Goal: Navigation & Orientation: Find specific page/section

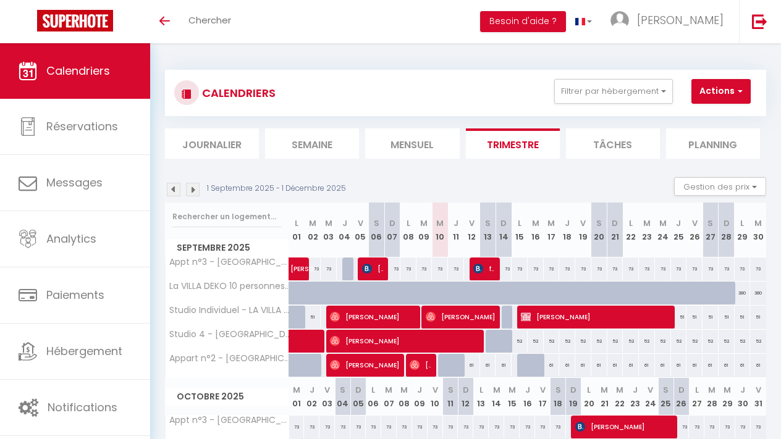
click at [417, 310] on div at bounding box center [412, 317] width 16 height 23
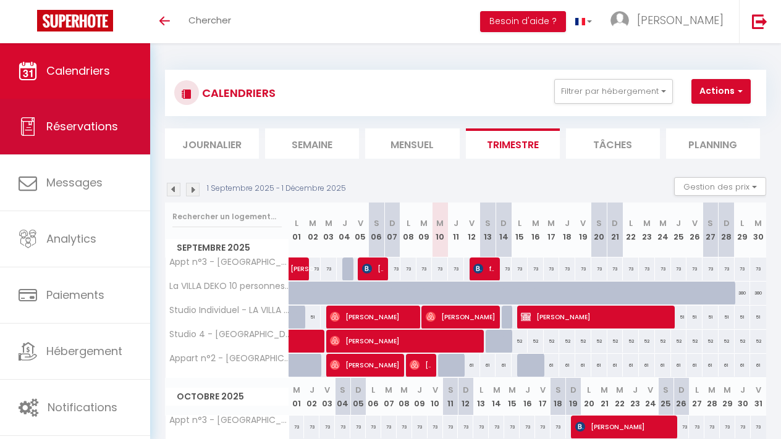
click at [104, 138] on link "Réservations" at bounding box center [75, 127] width 150 height 56
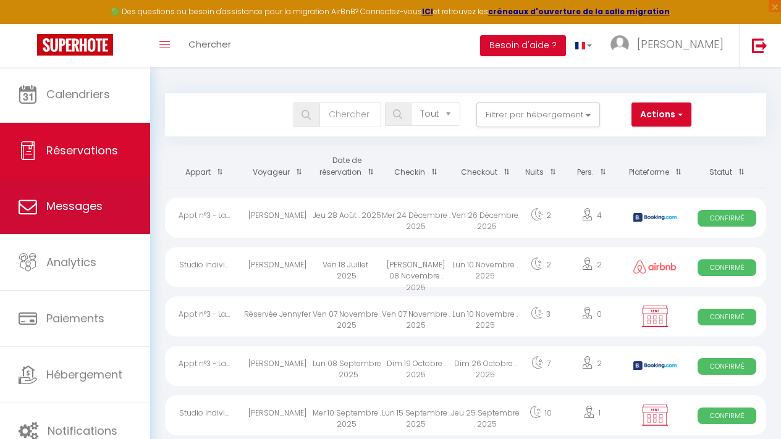
click at [70, 205] on span "Messages" at bounding box center [74, 205] width 56 height 15
select select "message"
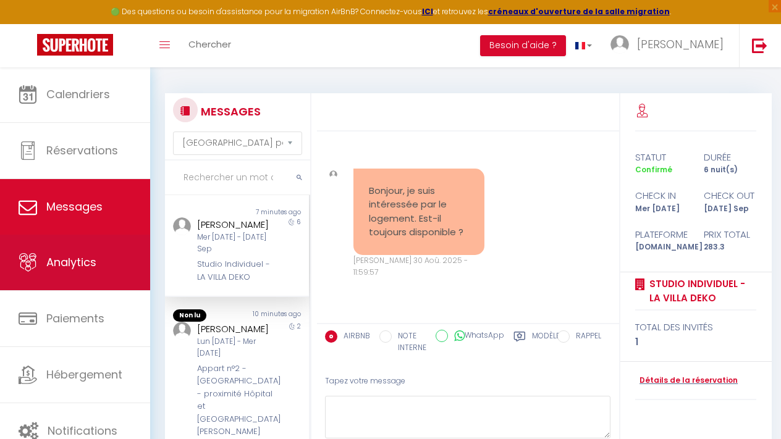
scroll to position [5661, 0]
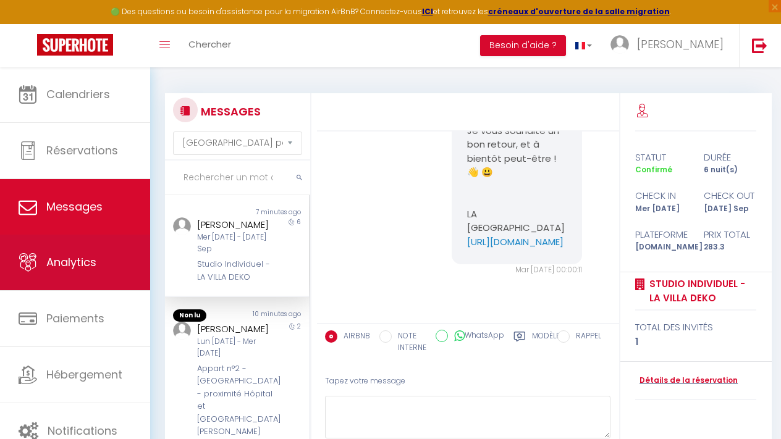
click at [55, 276] on link "Analytics" at bounding box center [75, 263] width 150 height 56
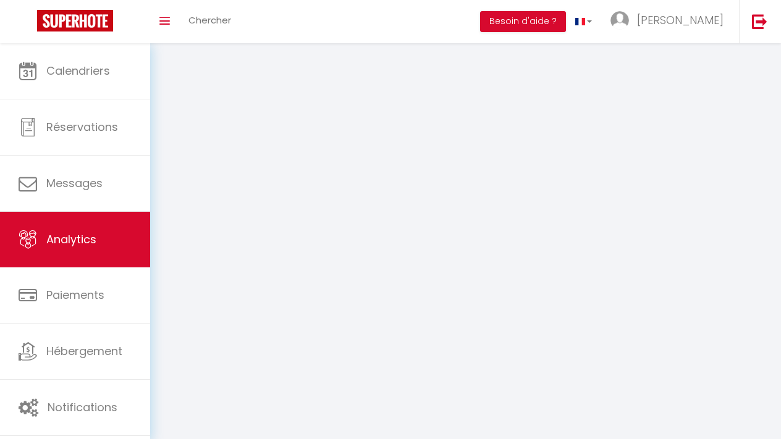
select select "2025"
select select "9"
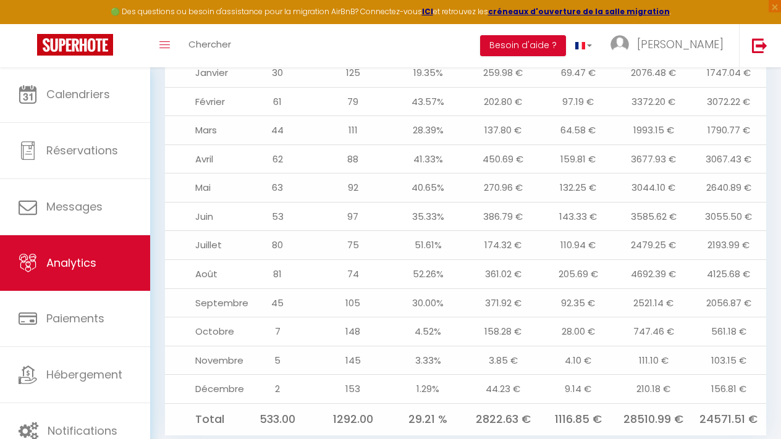
scroll to position [1426, 0]
